Goal: Find specific page/section: Find specific page/section

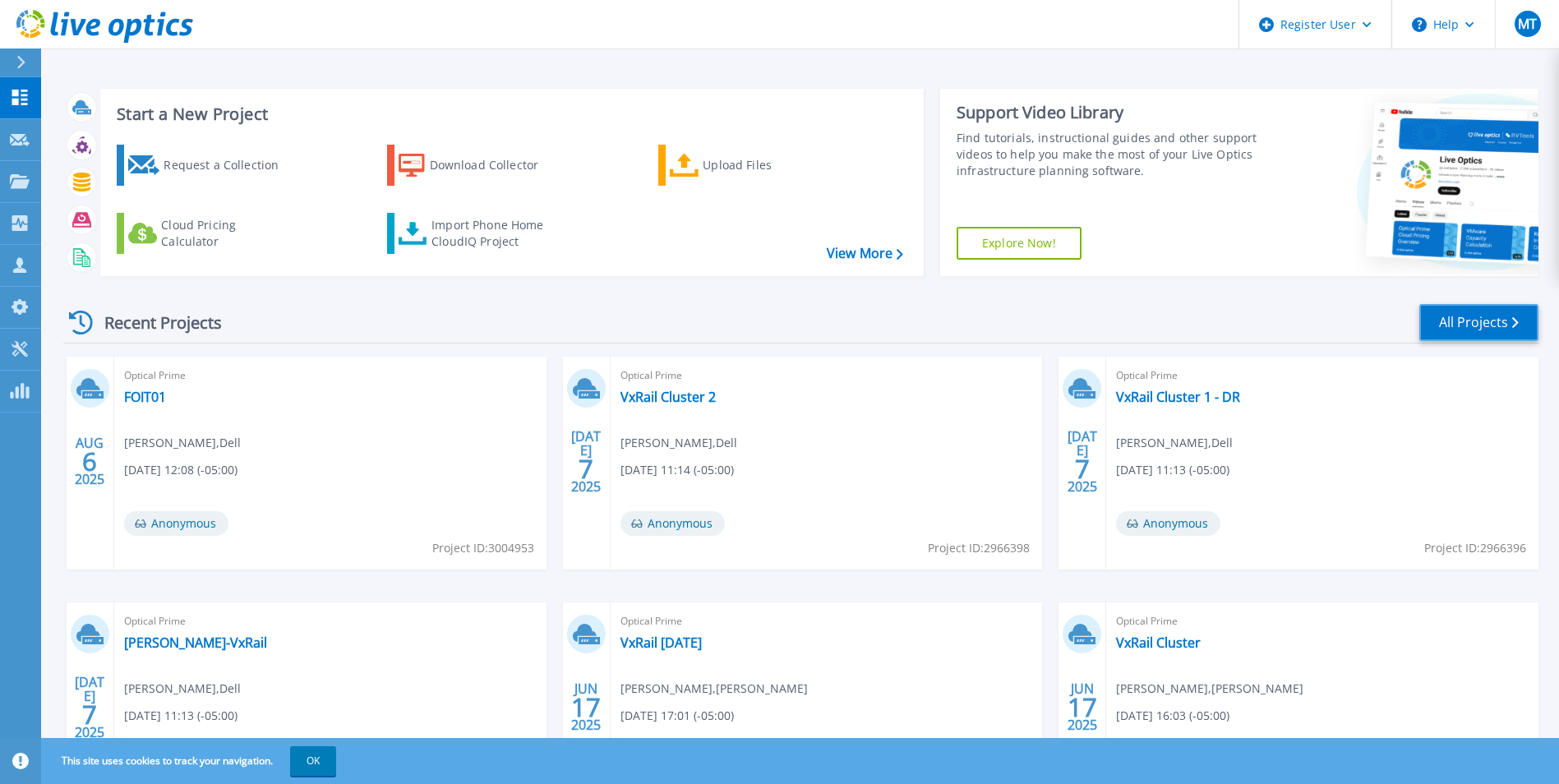
click at [1475, 308] on link "All Projects" at bounding box center [1479, 322] width 119 height 37
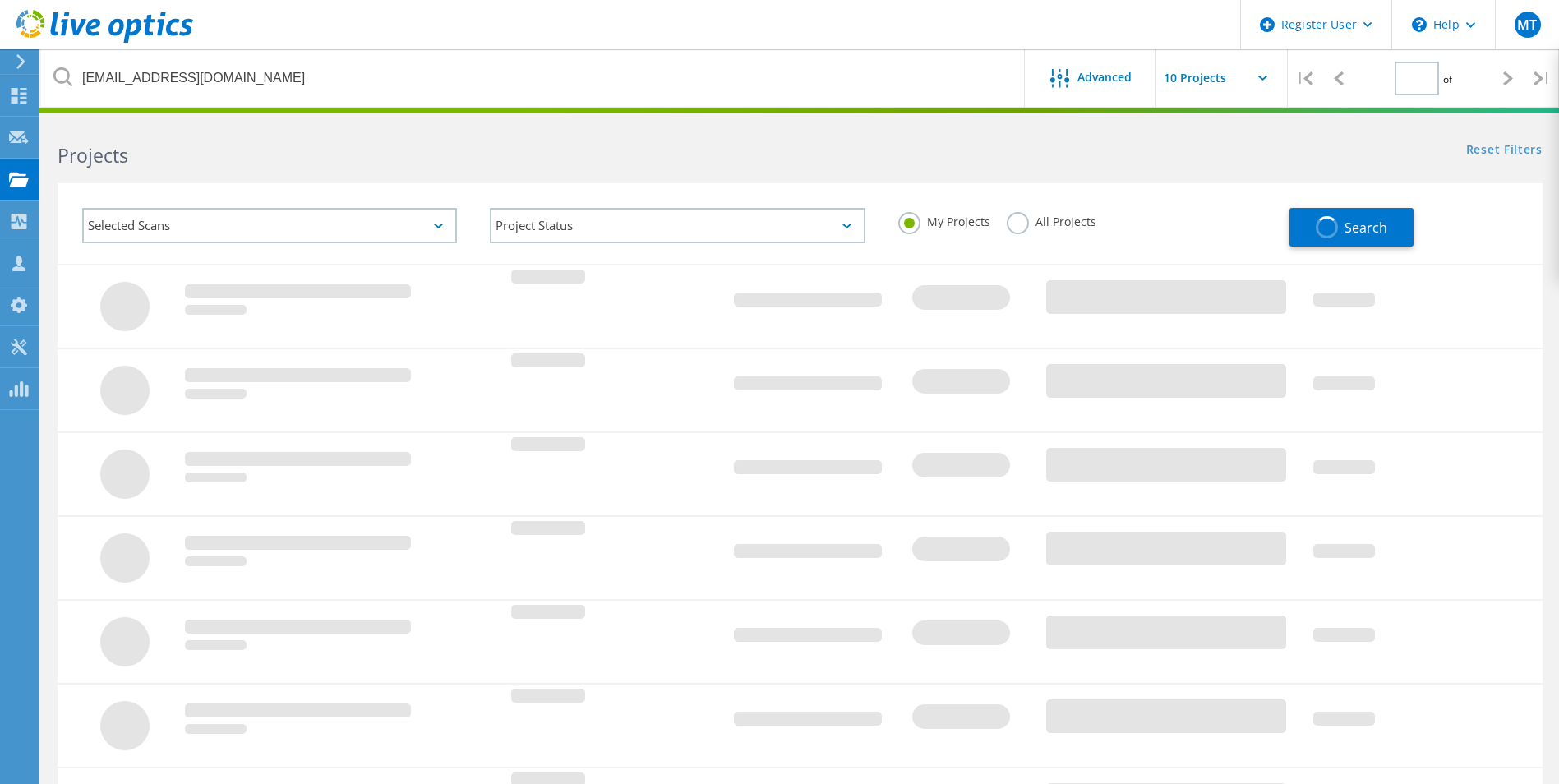
type input "1"
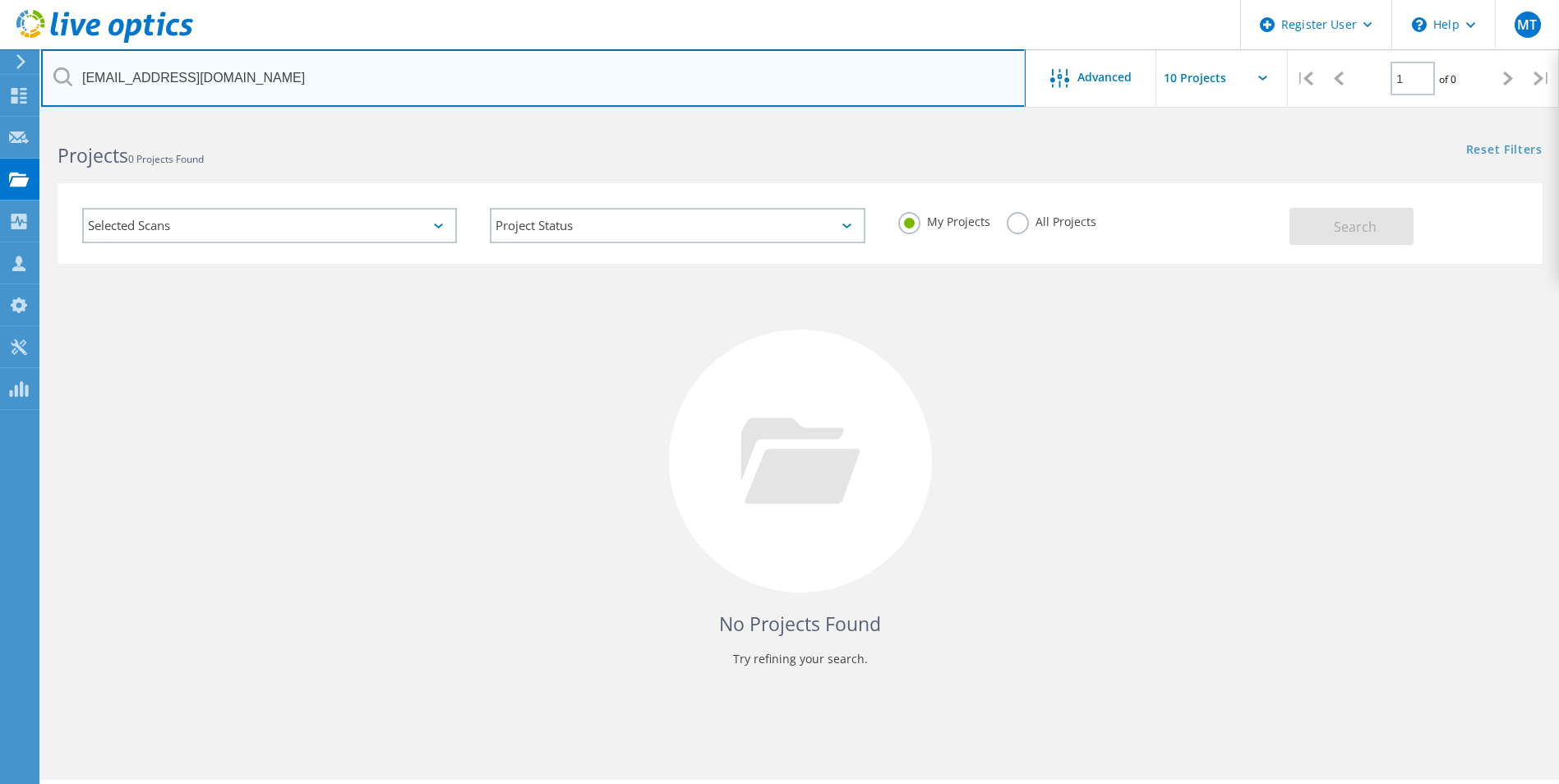
drag, startPoint x: 252, startPoint y: 80, endPoint x: -3, endPoint y: 93, distance: 255.3
click at [0, 93] on html "Register User \n Help Explore Helpful Articles Contact Support MT Dell User [PE…" at bounding box center [779, 414] width 1559 height 829
paste input "[EMAIL_ADDRESS][DOMAIN_NAME]"
type input "[EMAIL_ADDRESS][DOMAIN_NAME]"
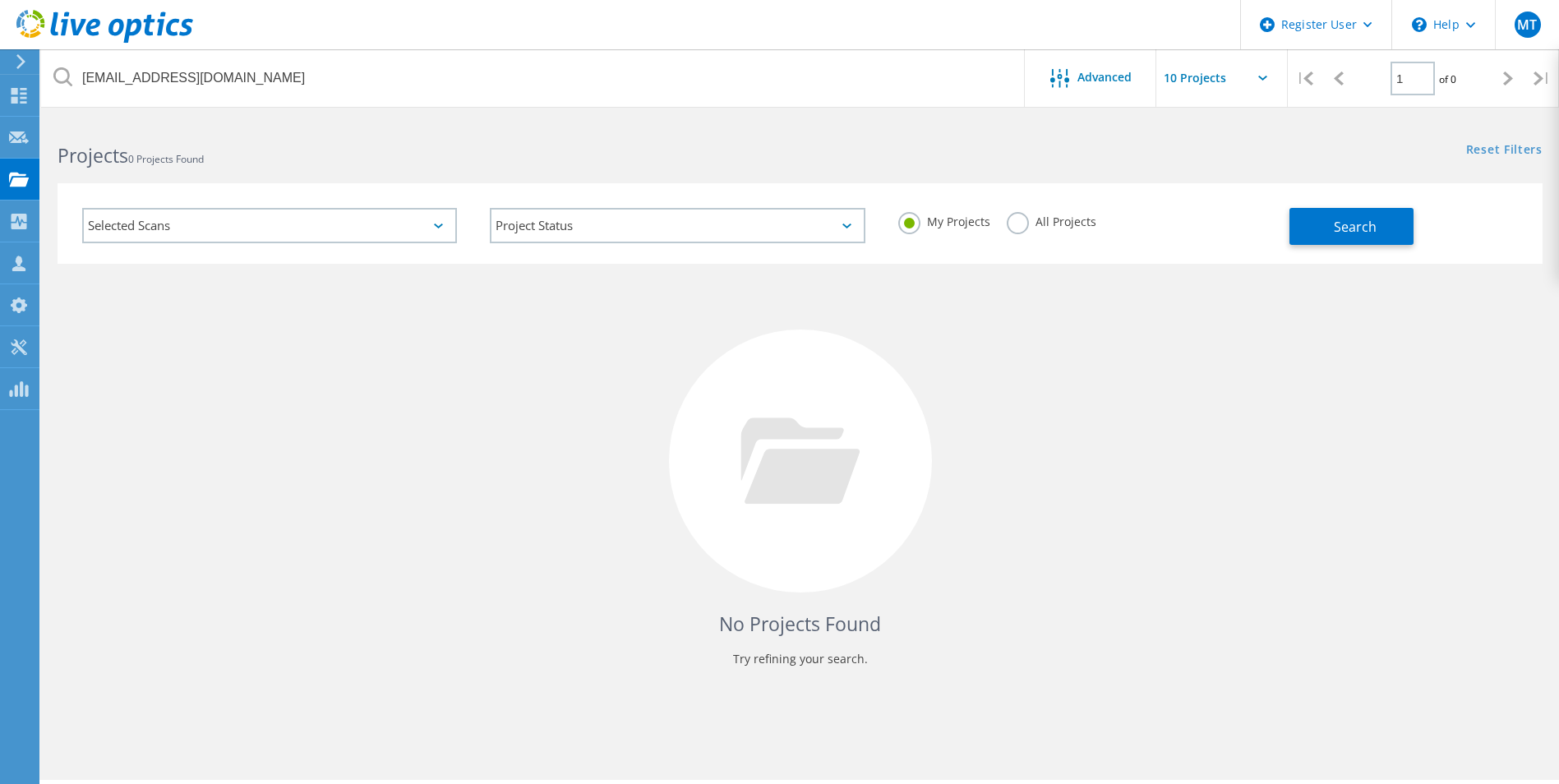
click at [311, 131] on div "Projects 0 Projects Found" at bounding box center [420, 140] width 758 height 44
click at [1339, 218] on span "Search" at bounding box center [1355, 226] width 43 height 18
click at [1015, 220] on label "All Projects" at bounding box center [1051, 219] width 90 height 15
click at [0, 0] on input "All Projects" at bounding box center [0, 0] width 0 height 0
click at [1327, 231] on button "Search" at bounding box center [1352, 226] width 124 height 37
